Goal: Complete application form

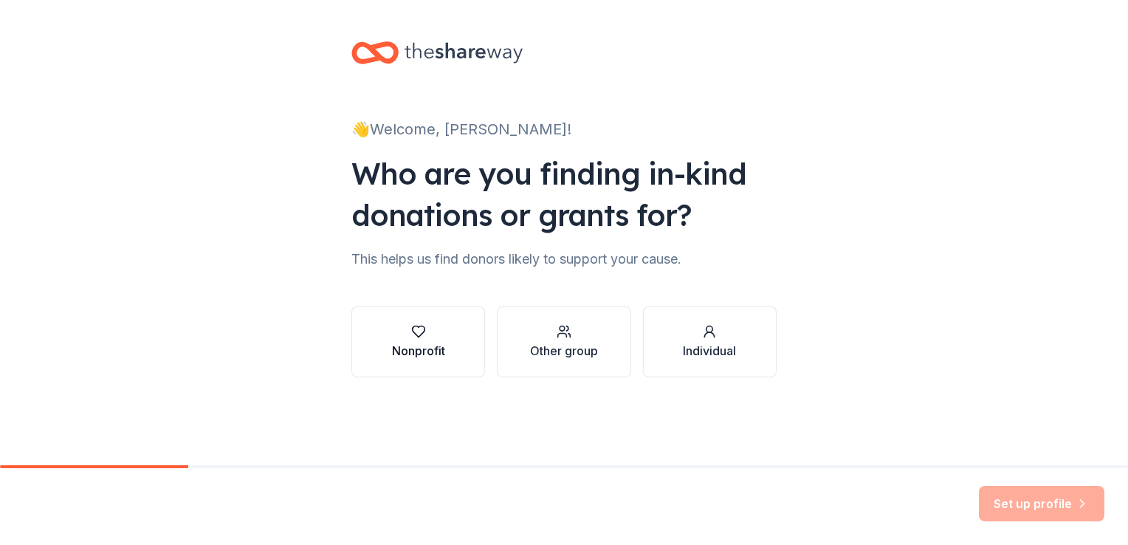
click at [443, 344] on div "Nonprofit" at bounding box center [418, 351] width 53 height 18
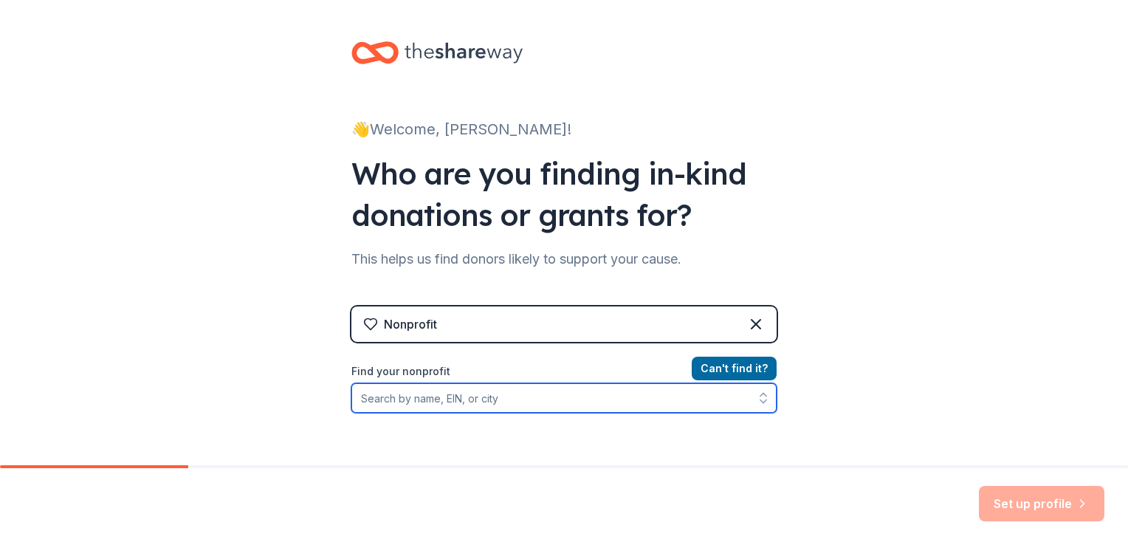
click at [536, 393] on input "Find your nonprofit" at bounding box center [563, 398] width 425 height 30
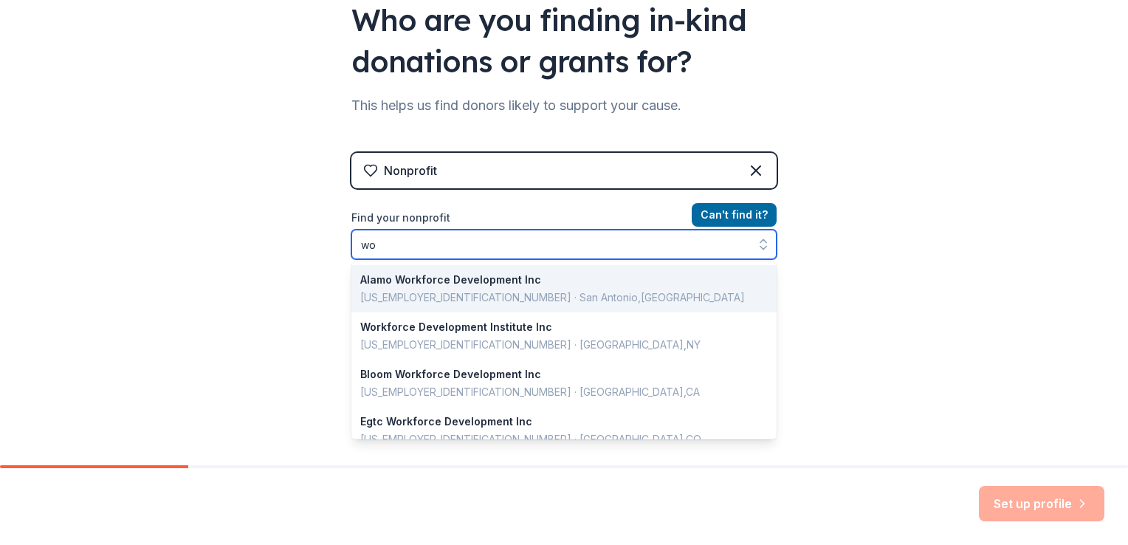
type input "w"
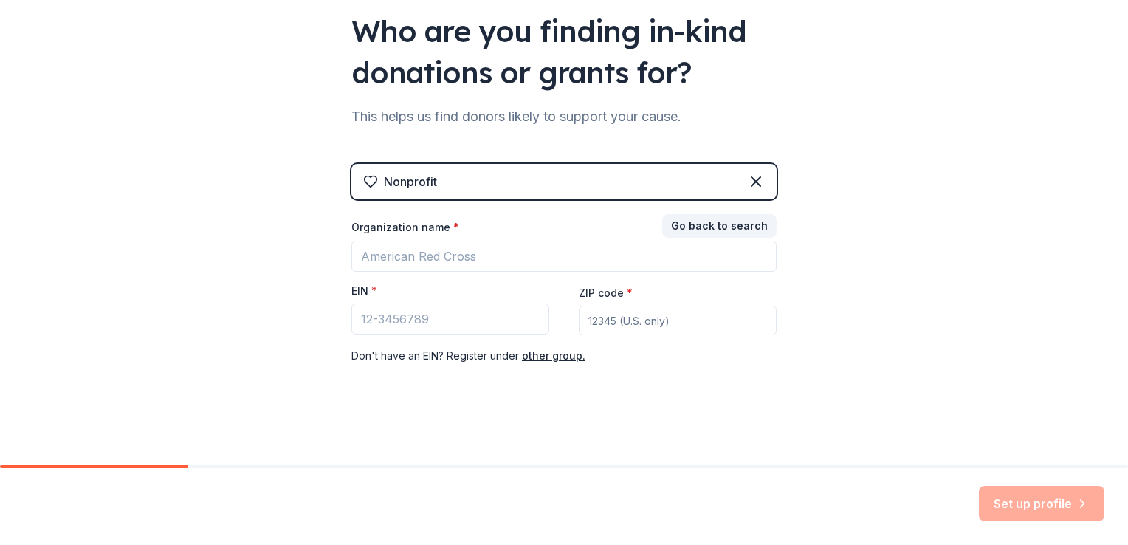
scroll to position [142, 0]
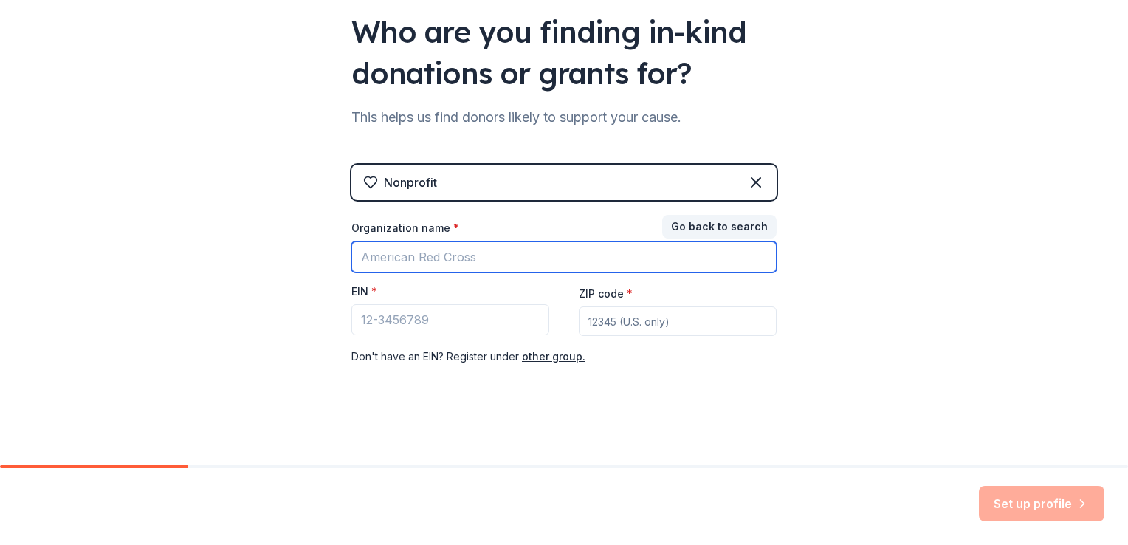
click at [491, 255] on input "Organization name *" at bounding box center [563, 256] width 425 height 31
type input "[GEOGRAPHIC_DATA], [GEOGRAPHIC_DATA]"
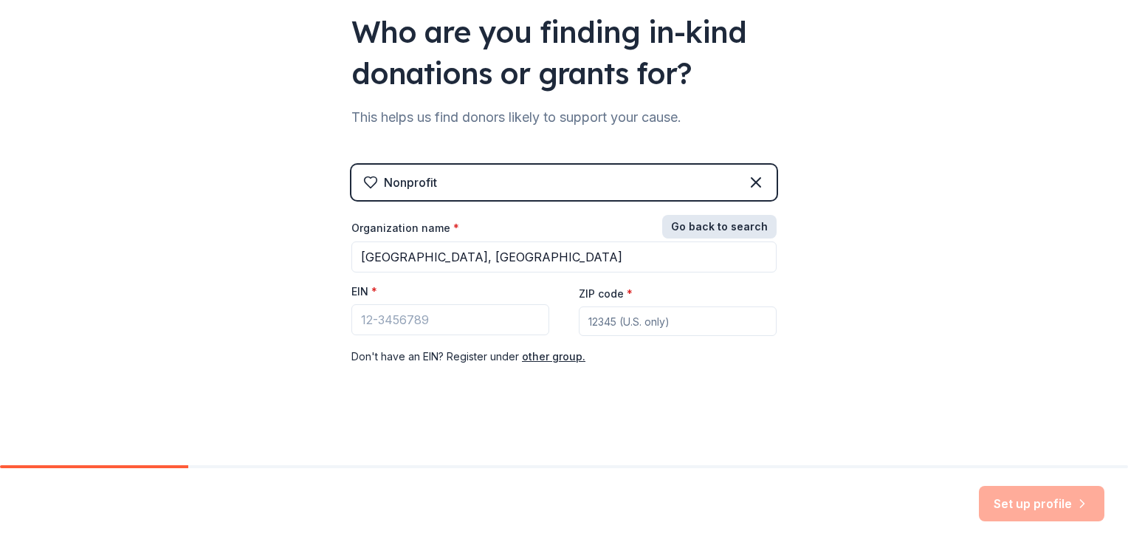
click at [729, 226] on button "Go back to search" at bounding box center [719, 227] width 114 height 24
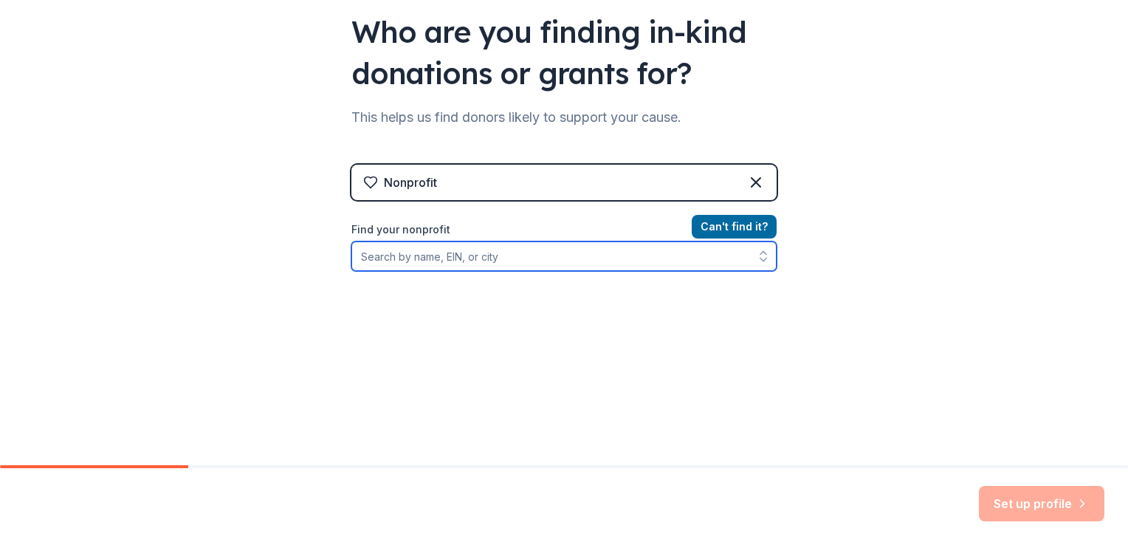
click at [546, 246] on input "Find your nonprofit" at bounding box center [563, 256] width 425 height 30
type input "[GEOGRAPHIC_DATA], [GEOGRAPHIC_DATA]"
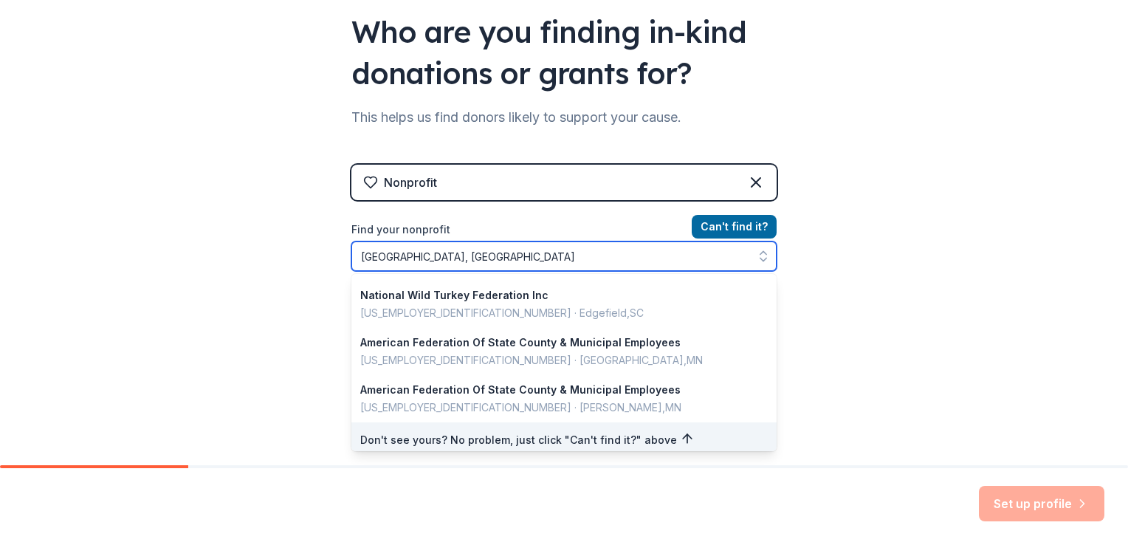
scroll to position [951, 0]
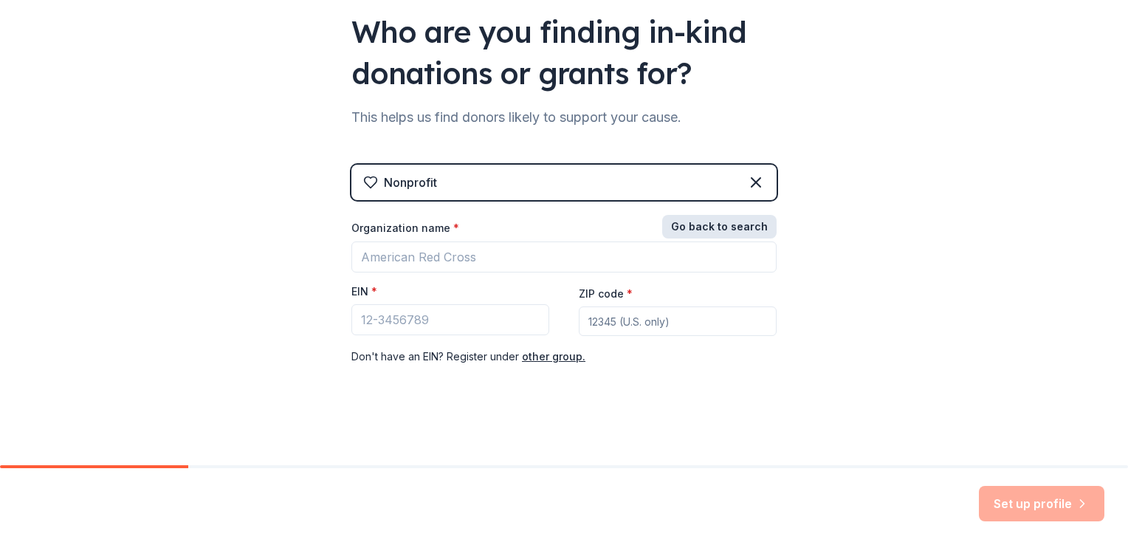
click at [722, 228] on button "Go back to search" at bounding box center [719, 227] width 114 height 24
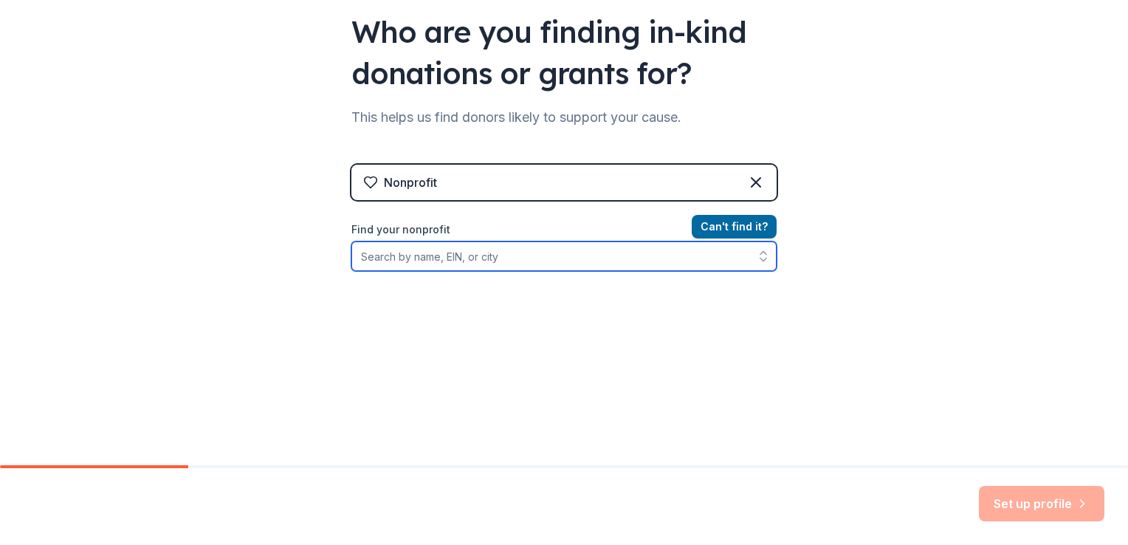
click at [664, 258] on input "Find your nonprofit" at bounding box center [563, 256] width 425 height 30
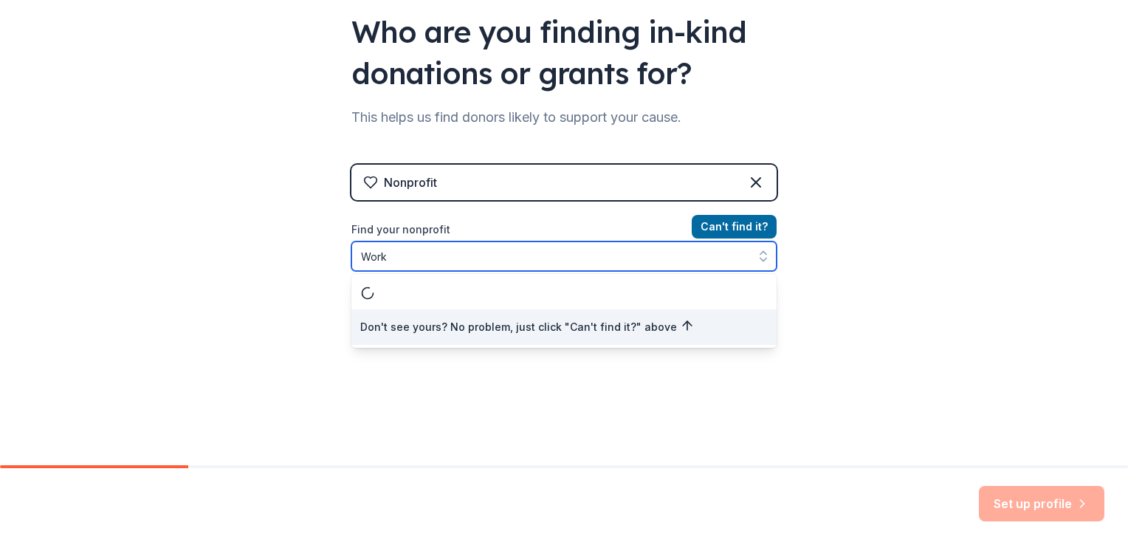
scroll to position [0, 0]
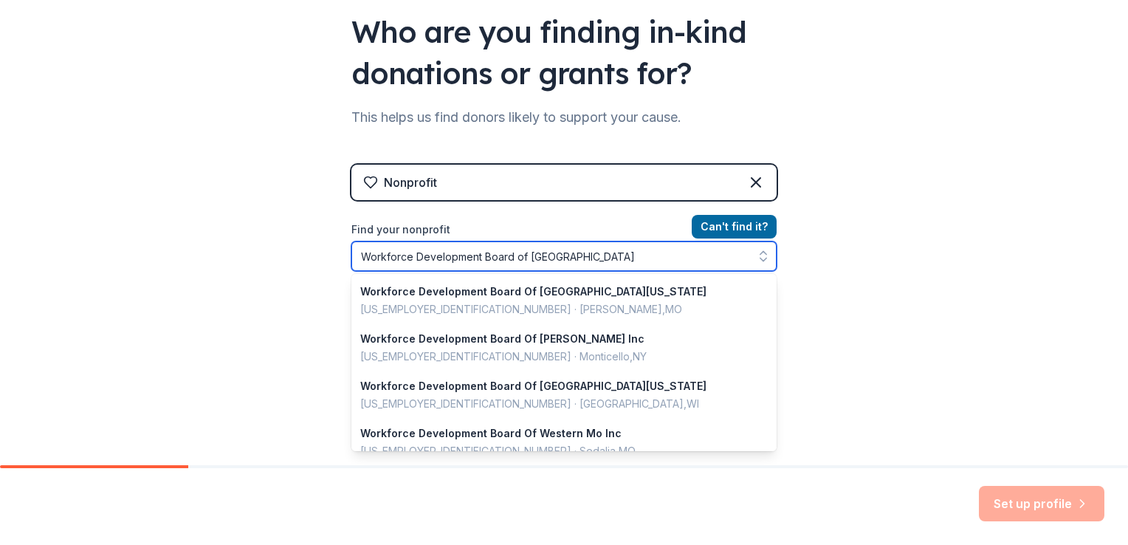
type input "Workforce Development Board of [GEOGRAPHIC_DATA][US_STATE]"
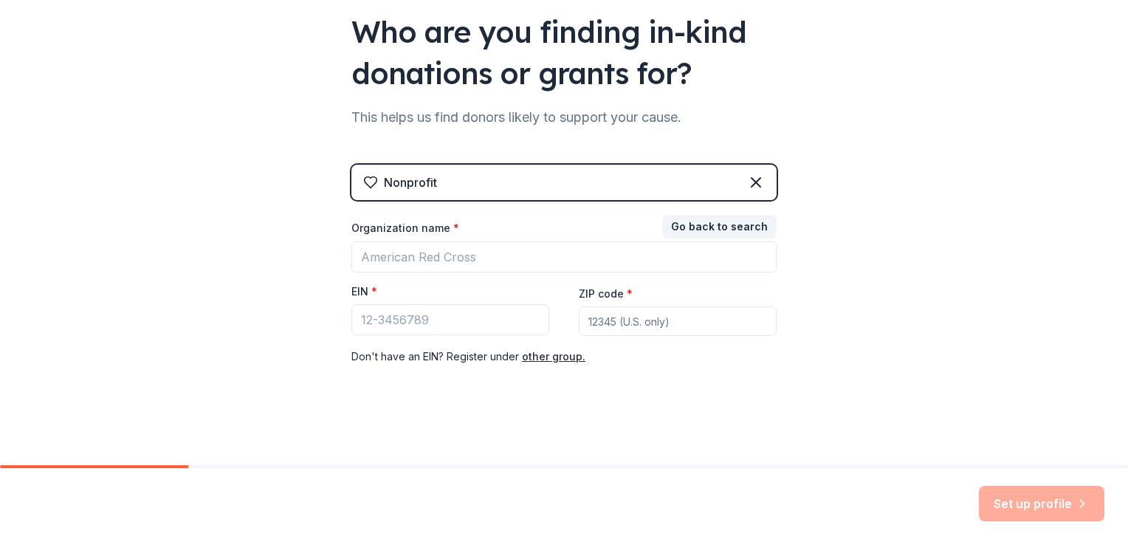
click at [868, 308] on div "👋 Welcome, [PERSON_NAME]! Who are you finding in-kind donations or grants for? …" at bounding box center [564, 161] width 1128 height 607
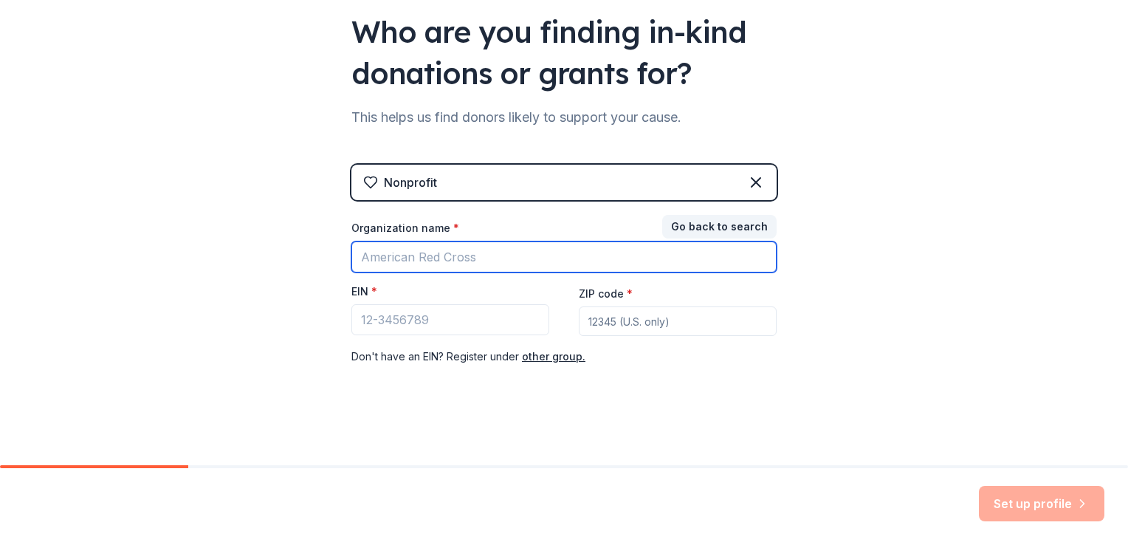
click at [638, 265] on input "Organization name *" at bounding box center [563, 256] width 425 height 31
type input "h"
type input "The Workforce Development board of [GEOGRAPHIC_DATA][US_STATE]"
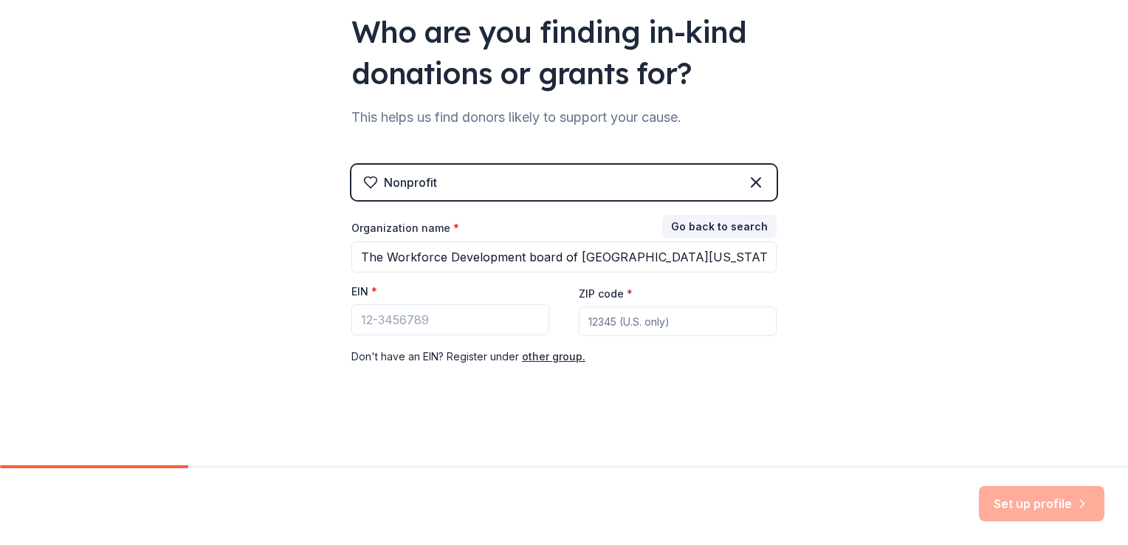
click at [848, 277] on div "👋 Welcome, [PERSON_NAME]! Who are you finding in-kind donations or grants for? …" at bounding box center [564, 161] width 1128 height 607
click at [827, 297] on div "👋 Welcome, [PERSON_NAME]! Who are you finding in-kind donations or grants for? …" at bounding box center [564, 161] width 1128 height 607
click at [694, 321] on input "ZIP code *" at bounding box center [678, 321] width 198 height 30
click at [478, 308] on input "EIN *" at bounding box center [450, 319] width 198 height 31
click at [629, 323] on input "55901" at bounding box center [678, 321] width 198 height 30
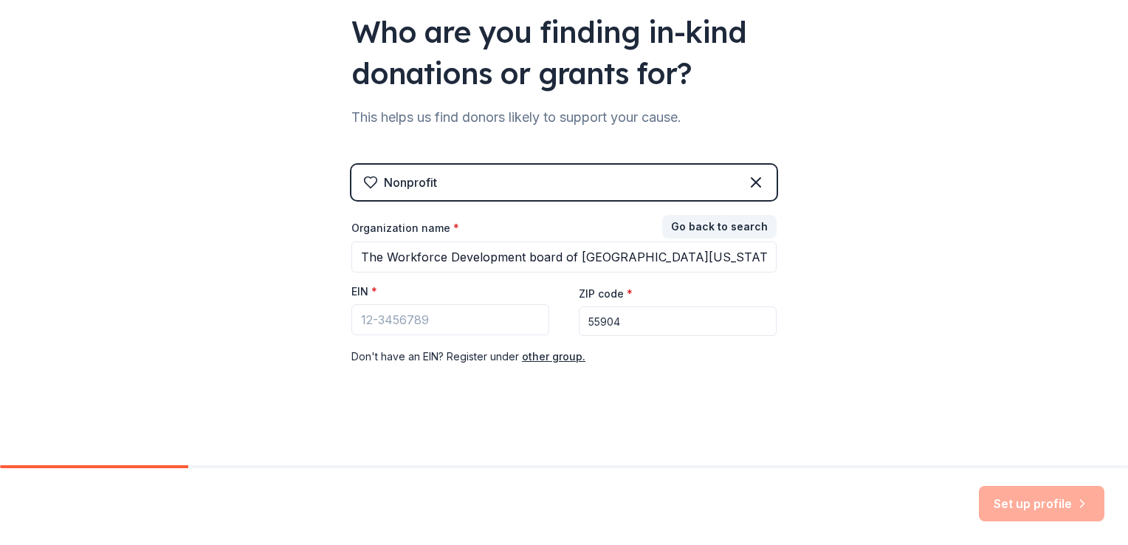
type input "55904"
click at [836, 306] on div "👋 Welcome, [PERSON_NAME]! Who are you finding in-kind donations or grants for? …" at bounding box center [564, 161] width 1128 height 607
click at [416, 321] on input "EIN *" at bounding box center [450, 319] width 198 height 31
click at [691, 233] on button "Go back to search" at bounding box center [719, 227] width 114 height 24
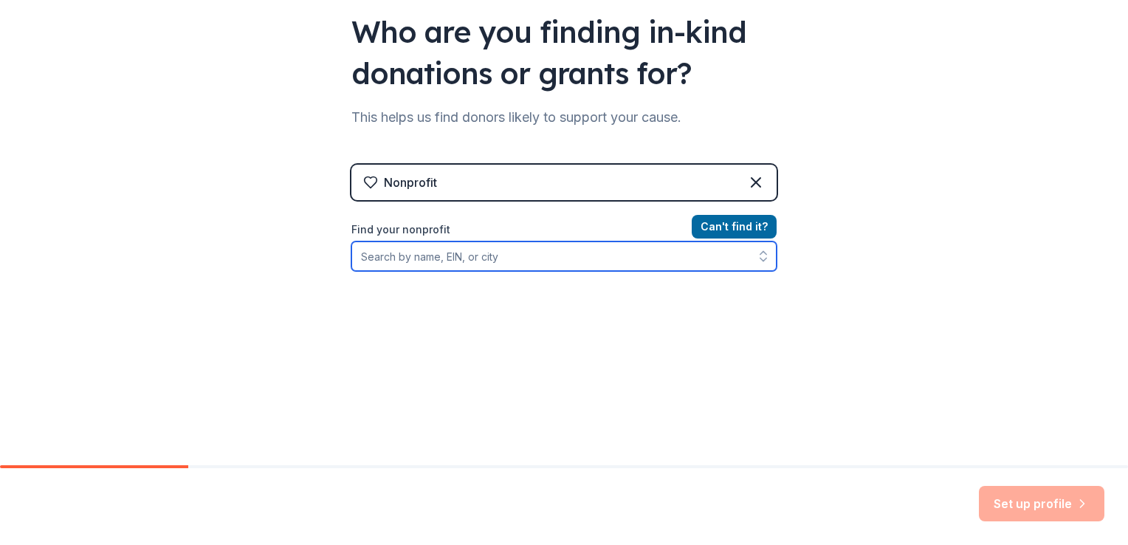
click at [603, 245] on input "Find your nonprofit" at bounding box center [563, 256] width 425 height 30
click at [756, 257] on icon "button" at bounding box center [763, 256] width 15 height 15
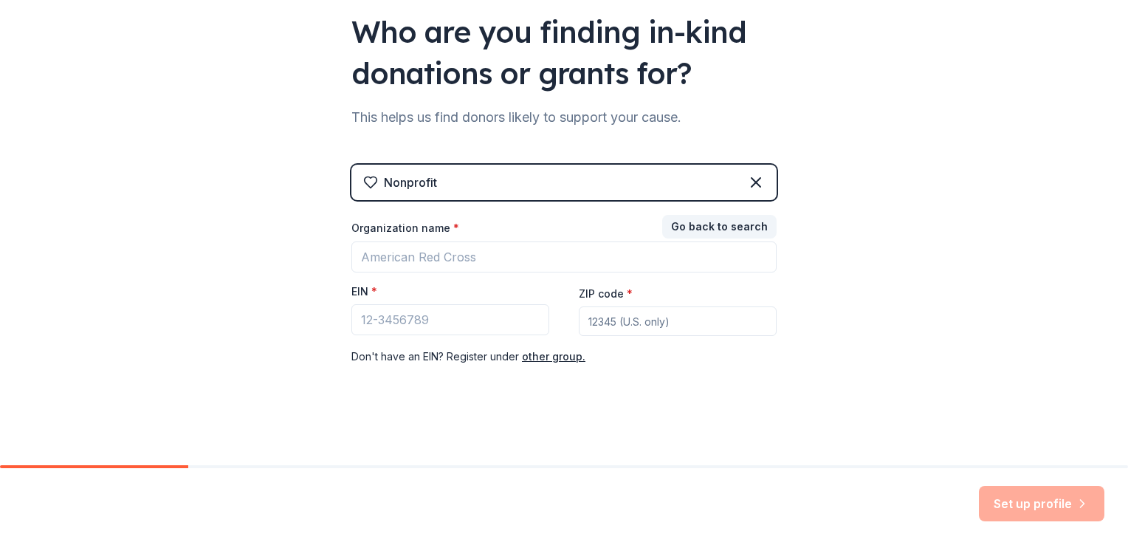
click at [622, 172] on div "Nonprofit" at bounding box center [563, 182] width 425 height 35
click at [757, 190] on icon at bounding box center [756, 182] width 18 height 18
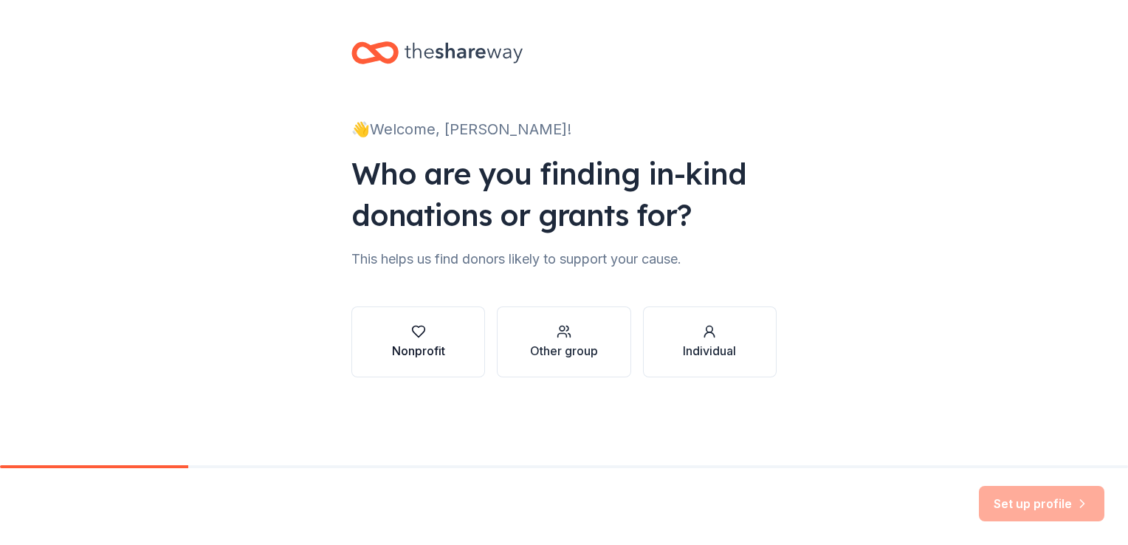
click at [439, 341] on div "Nonprofit" at bounding box center [418, 341] width 53 height 35
